Goal: Task Accomplishment & Management: Use online tool/utility

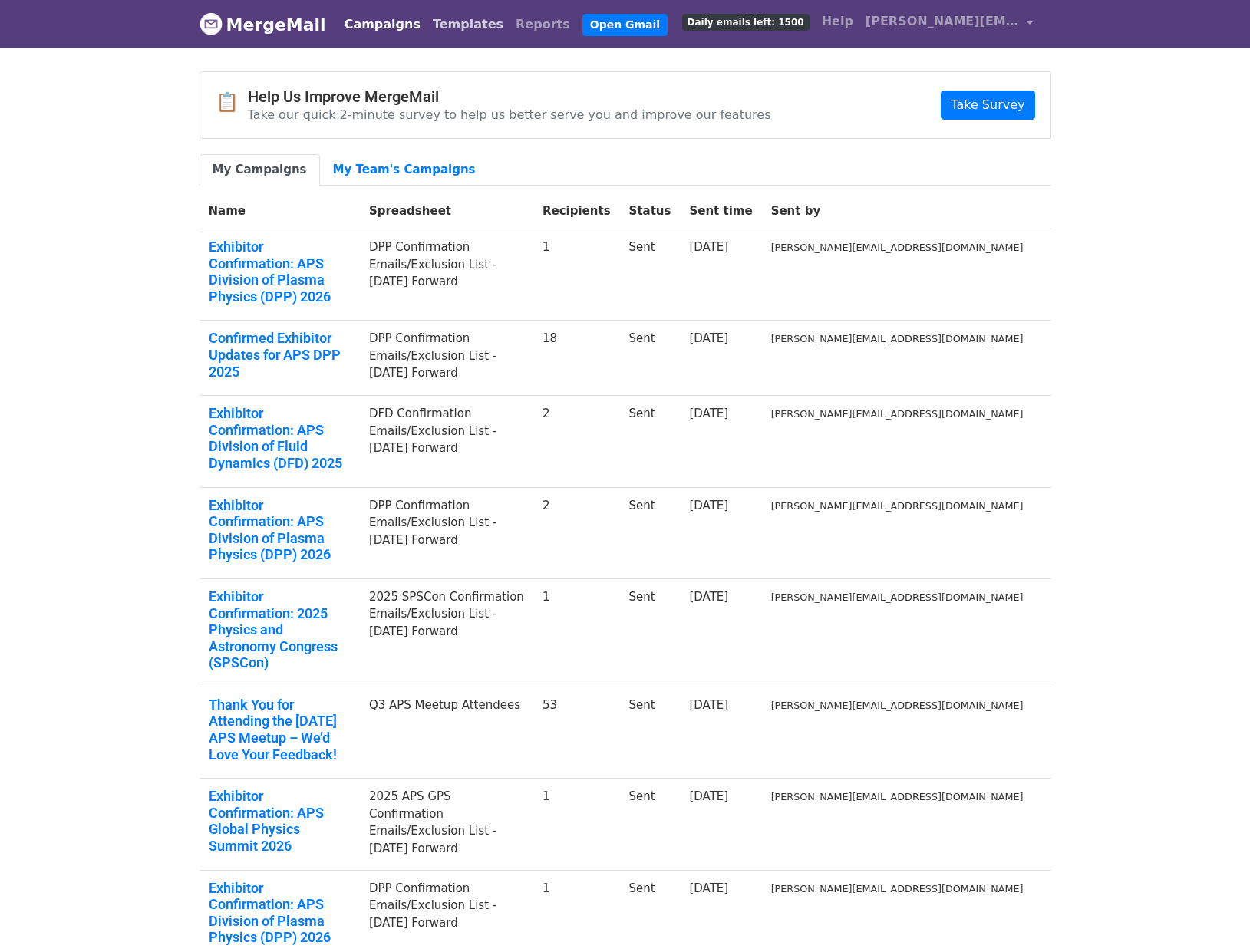
click at [451, 19] on link "Templates" at bounding box center [468, 24] width 83 height 30
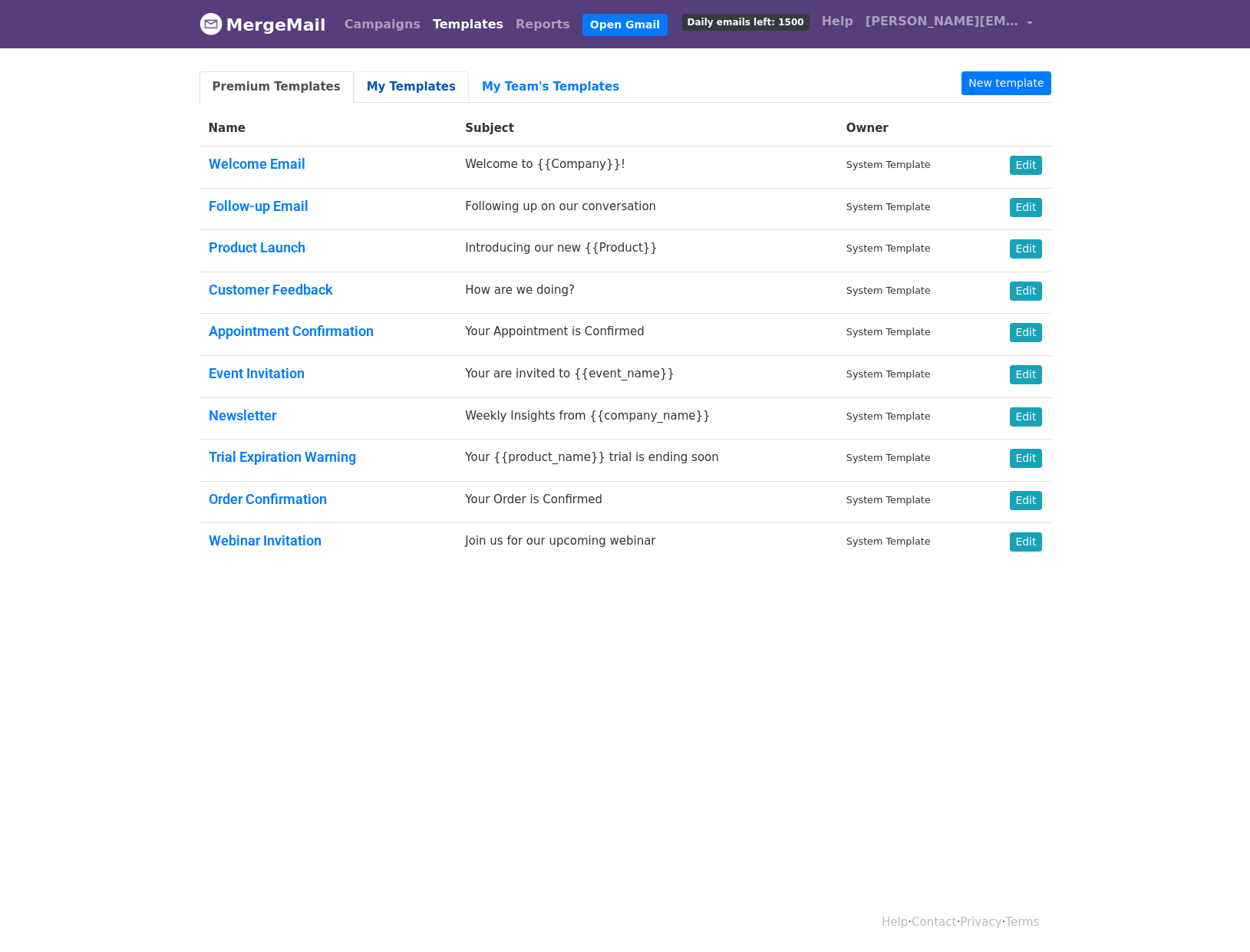
click at [374, 100] on link "My Templates" at bounding box center [411, 87] width 115 height 31
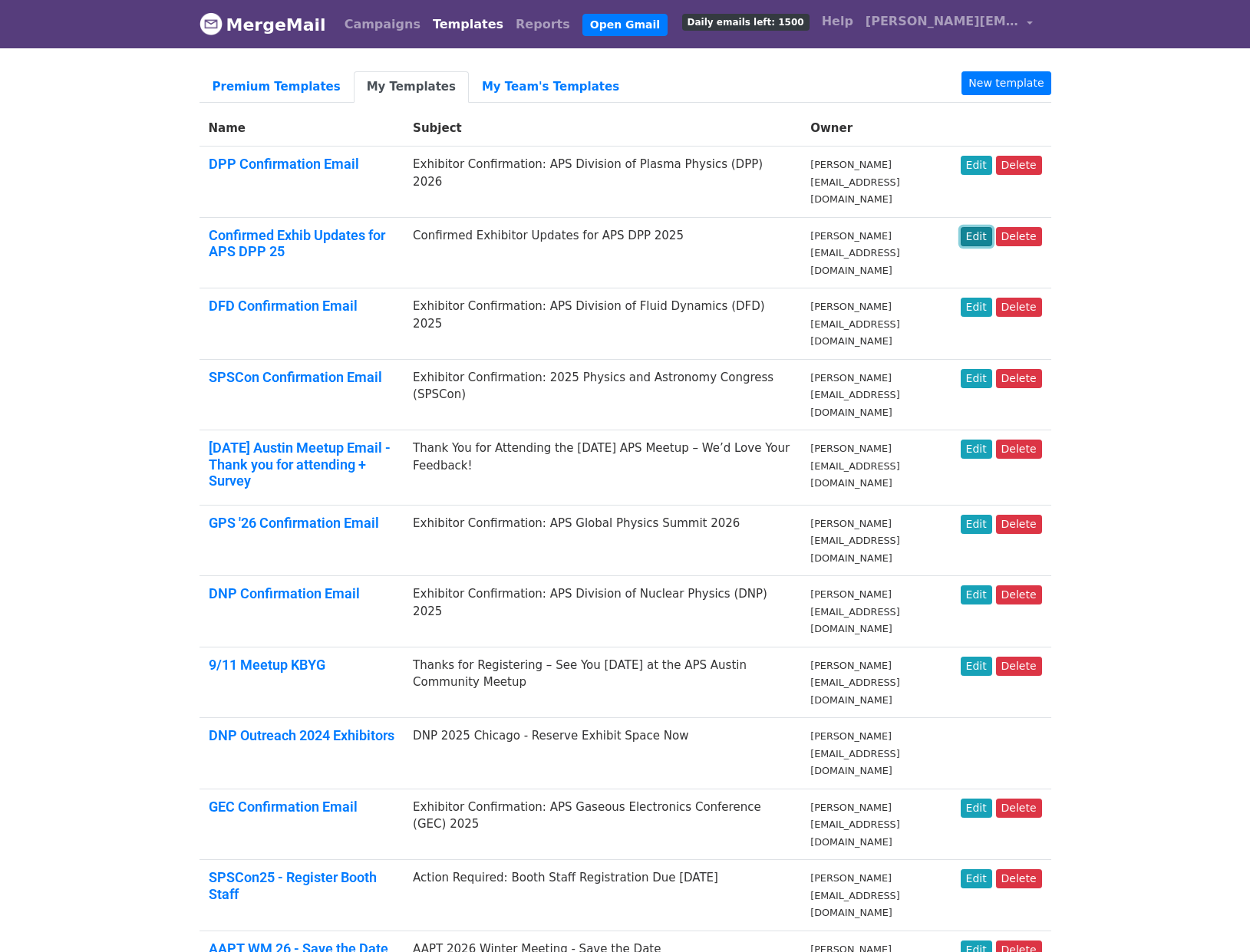
click at [983, 227] on link "Edit" at bounding box center [976, 236] width 31 height 19
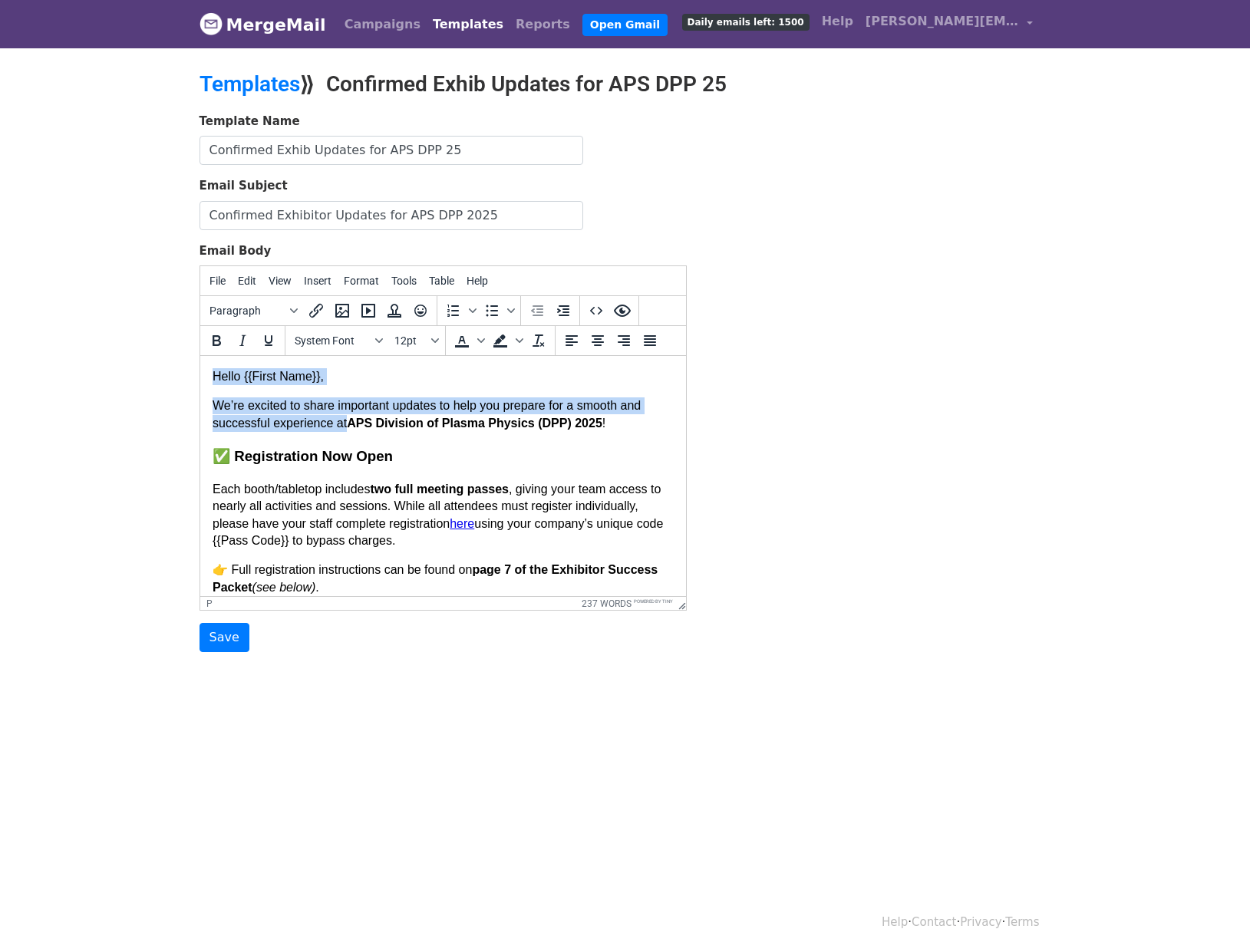
click at [218, 374] on p "Hello {{First Name}}," at bounding box center [442, 377] width 461 height 17
